Goal: Information Seeking & Learning: Learn about a topic

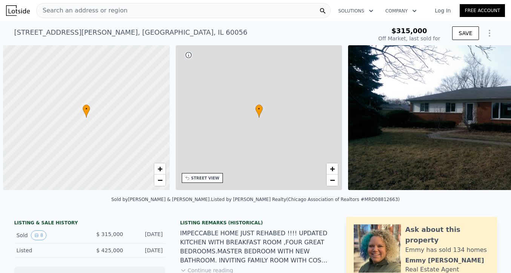
scroll to position [0, 3]
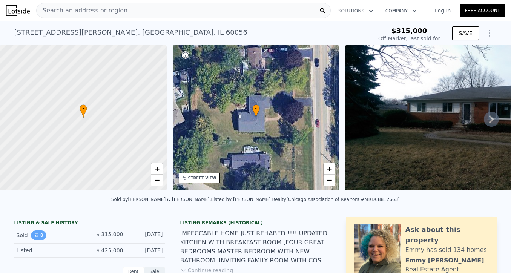
click at [38, 239] on button "8" at bounding box center [39, 235] width 16 height 10
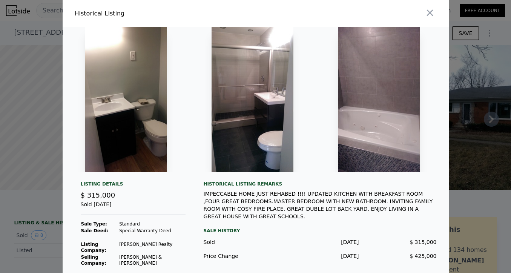
scroll to position [0, 0]
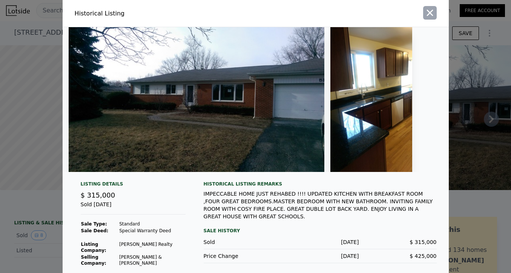
click at [426, 14] on icon "button" at bounding box center [429, 13] width 6 height 6
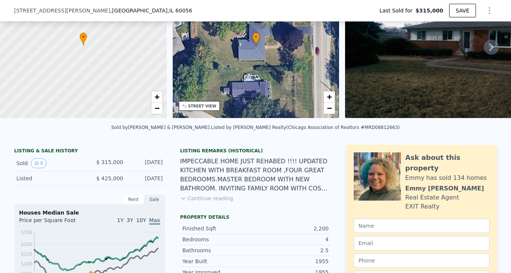
scroll to position [73, 0]
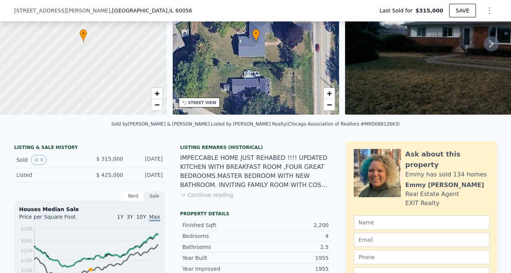
click at [213, 199] on button "Continue reading" at bounding box center [206, 195] width 53 height 8
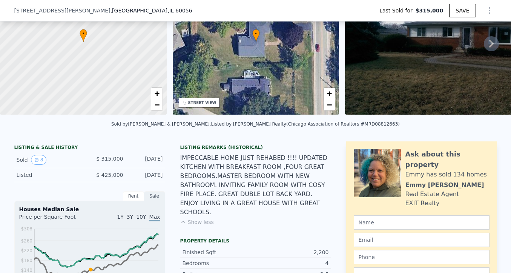
type input "$ 672,000"
type input "$ 291,715"
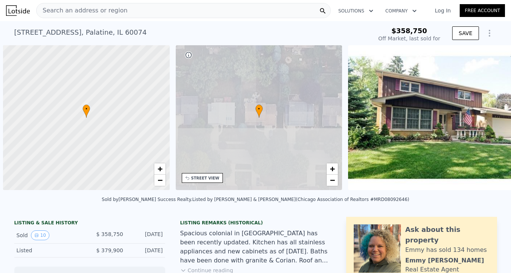
scroll to position [0, 3]
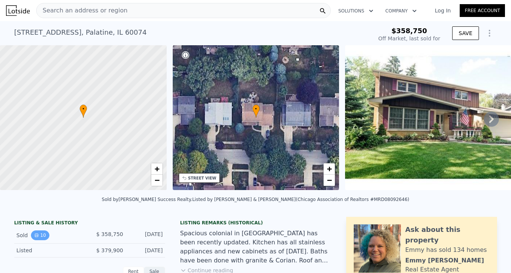
click at [40, 238] on button "10" at bounding box center [40, 235] width 18 height 10
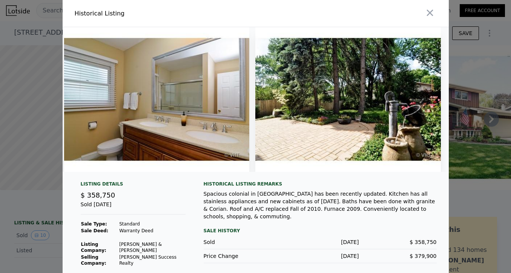
scroll to position [0, 1538]
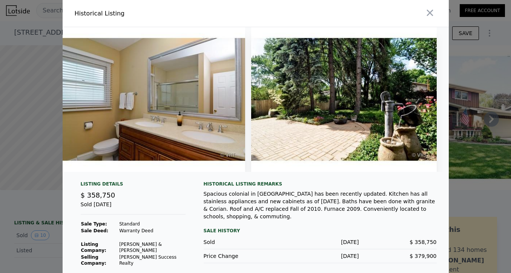
type input "$ 566,000"
type input "$ 149,282"
click at [424, 12] on icon "button" at bounding box center [429, 13] width 11 height 11
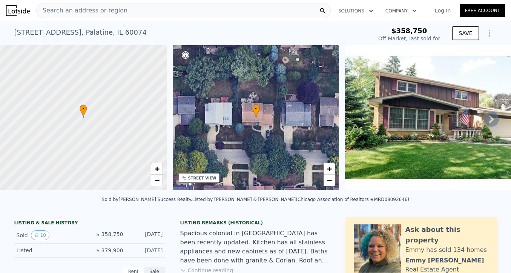
click at [246, 10] on div "Search an address or region" at bounding box center [183, 10] width 294 height 15
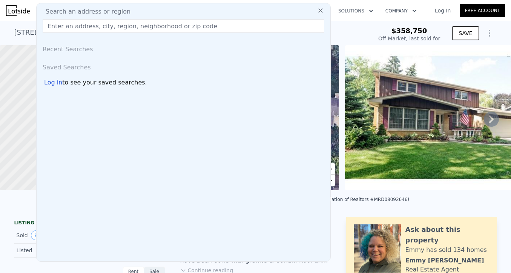
type input "[STREET_ADDRESS]"
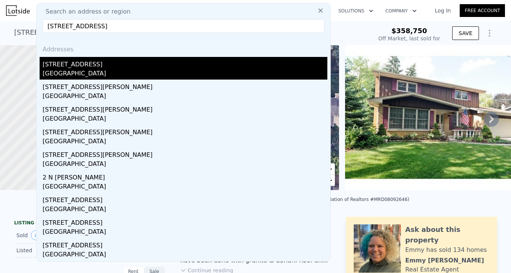
click at [133, 63] on div "[STREET_ADDRESS]" at bounding box center [185, 63] width 284 height 12
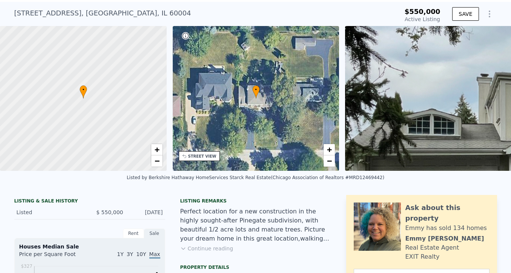
scroll to position [6, 0]
